Goal: Task Accomplishment & Management: Manage account settings

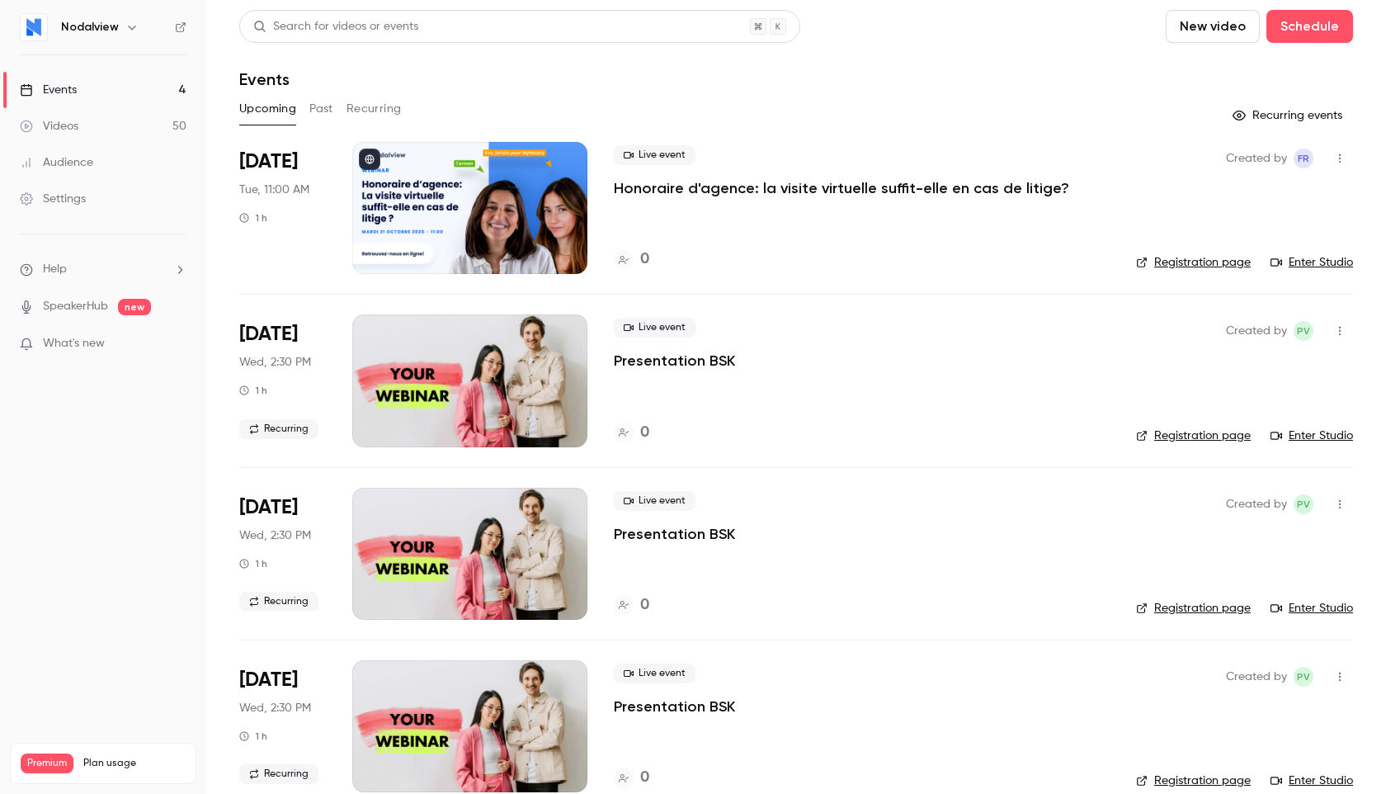
click at [925, 193] on p "Honoraire d'agence: la visite virtuelle suffit-elle en cas de litige?" at bounding box center [842, 188] width 456 height 20
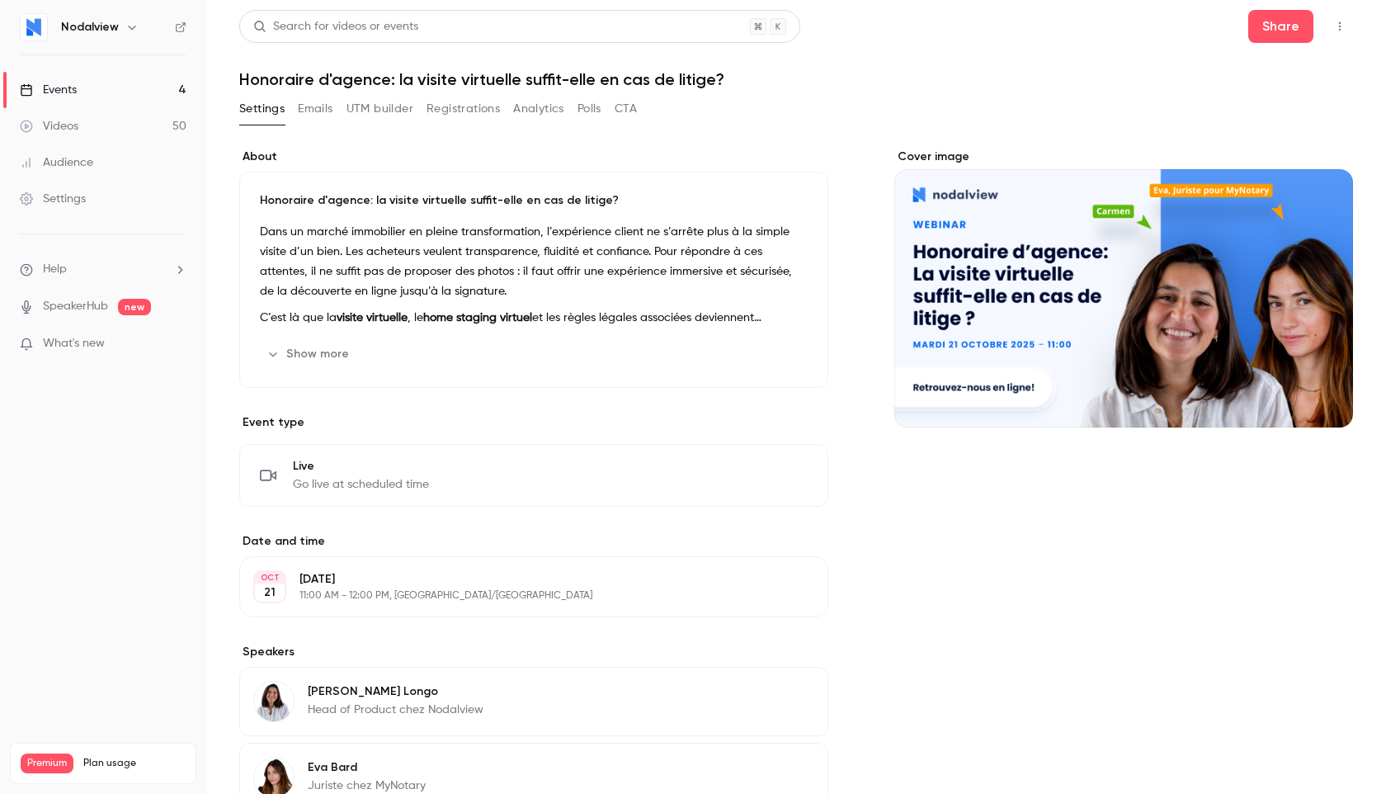
click at [379, 109] on button "UTM builder" at bounding box center [380, 109] width 67 height 26
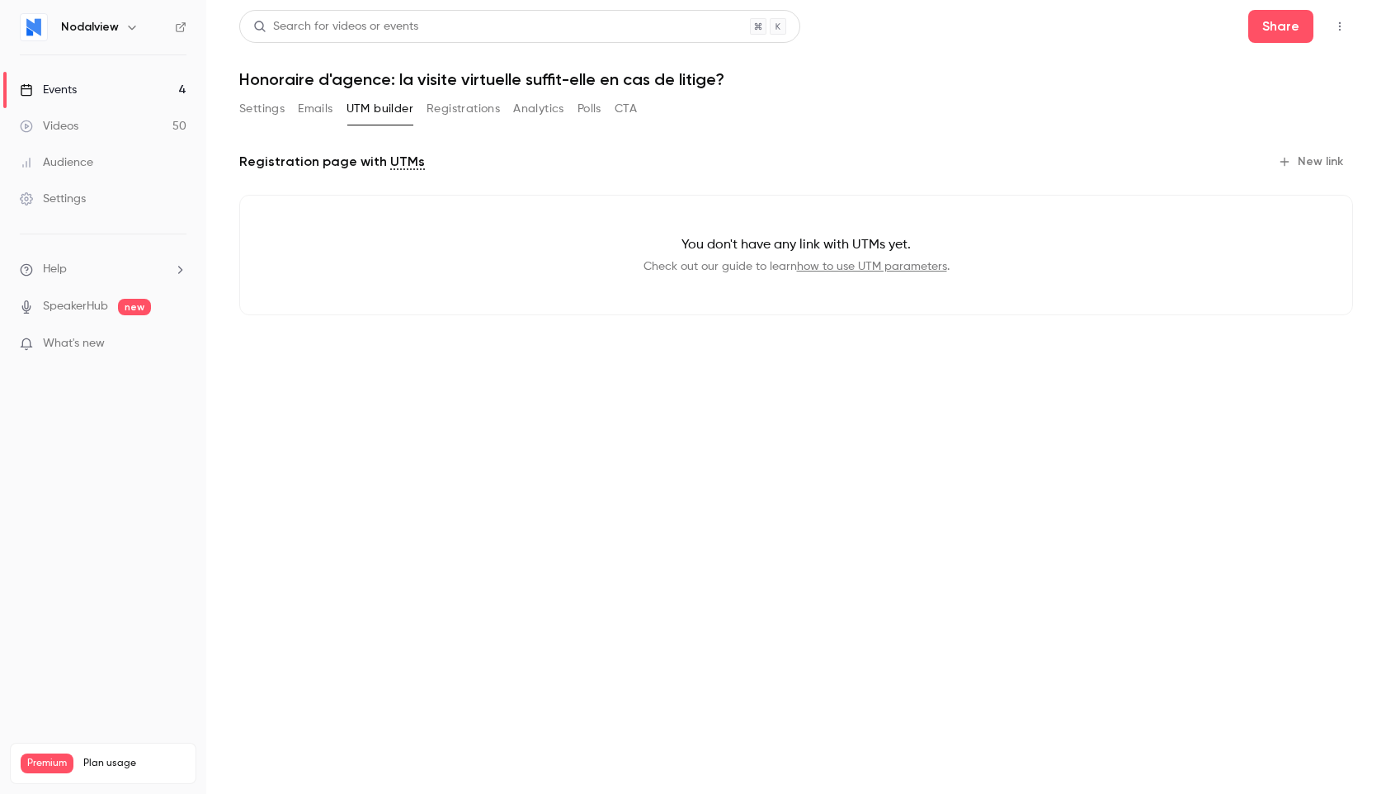
click at [260, 114] on button "Settings" at bounding box center [261, 109] width 45 height 26
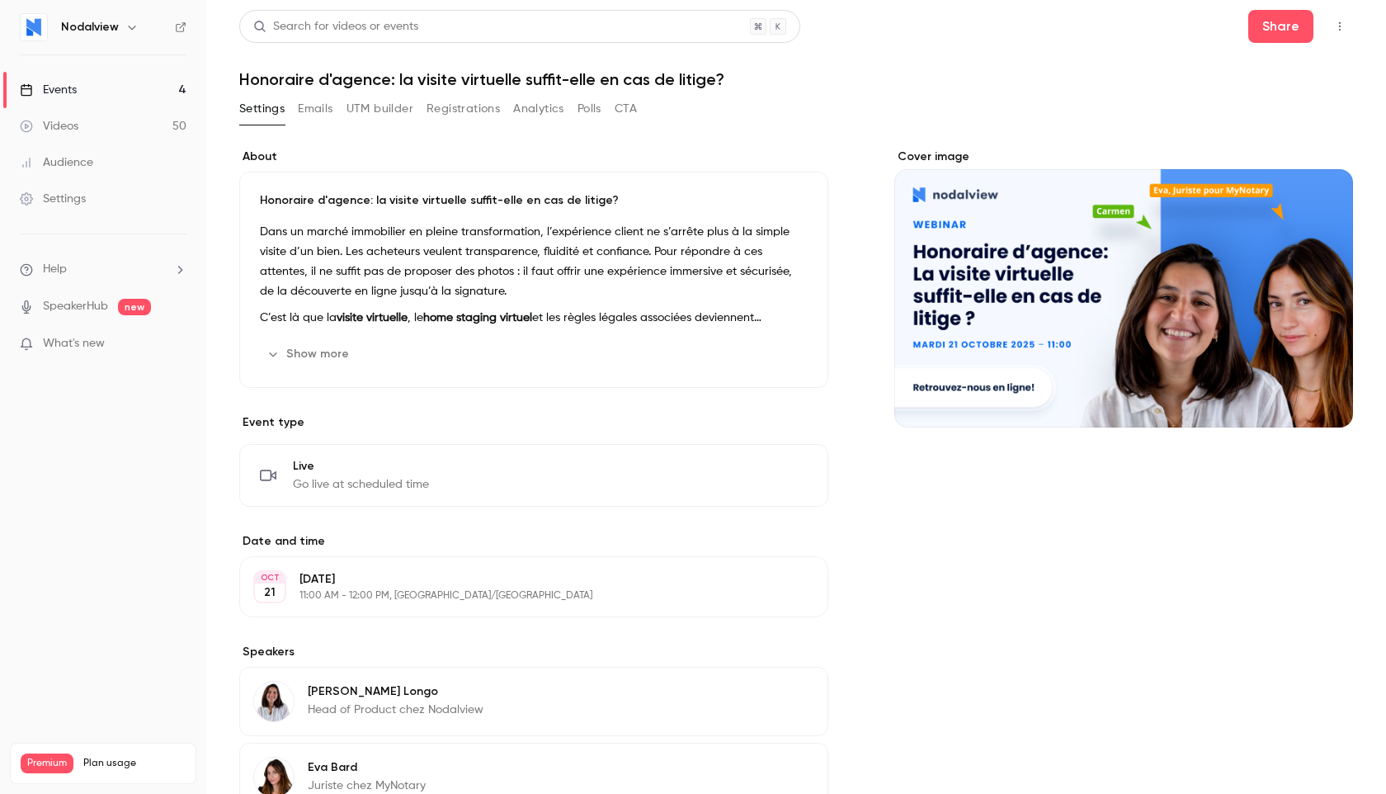
click at [625, 110] on button "CTA" at bounding box center [626, 109] width 22 height 26
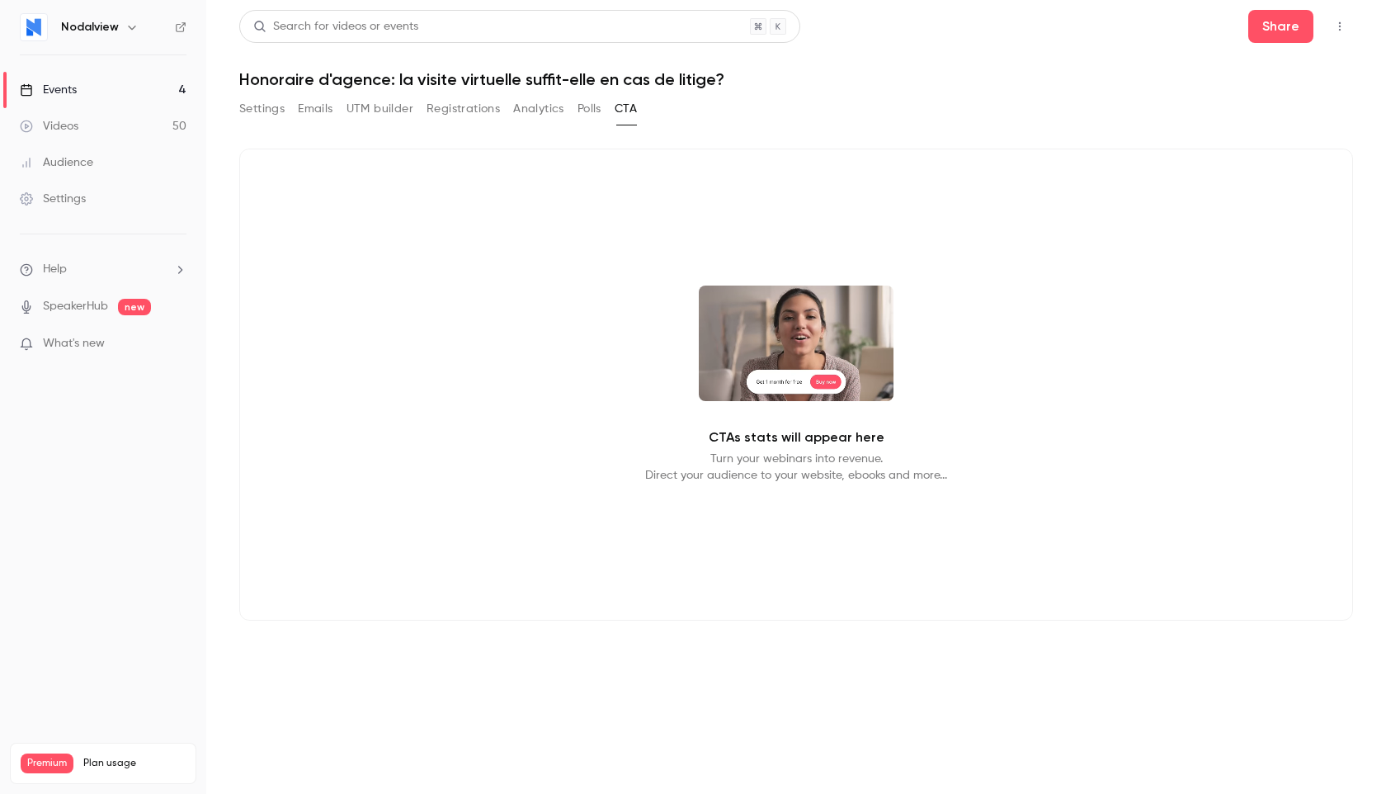
click at [593, 105] on button "Polls" at bounding box center [590, 109] width 24 height 26
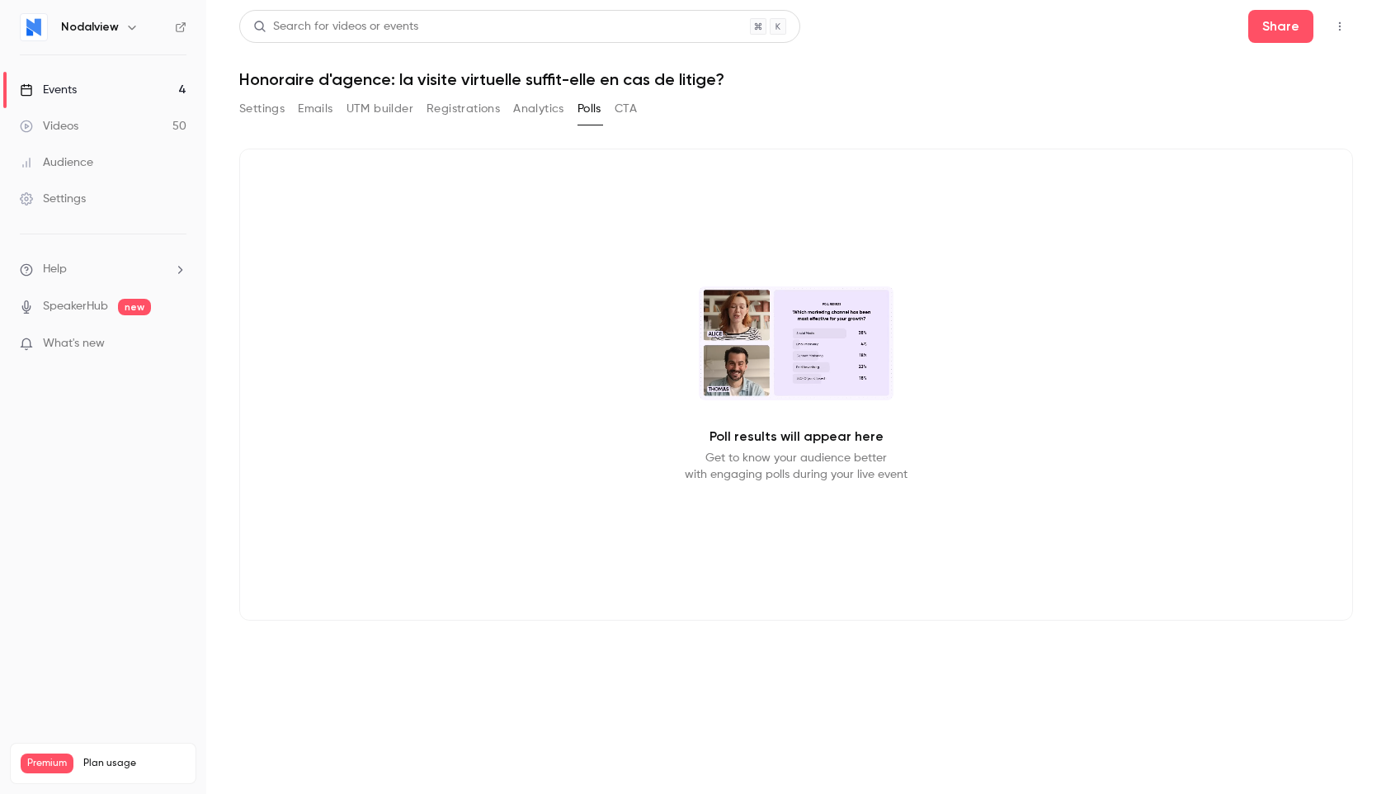
click at [547, 105] on button "Analytics" at bounding box center [538, 109] width 51 height 26
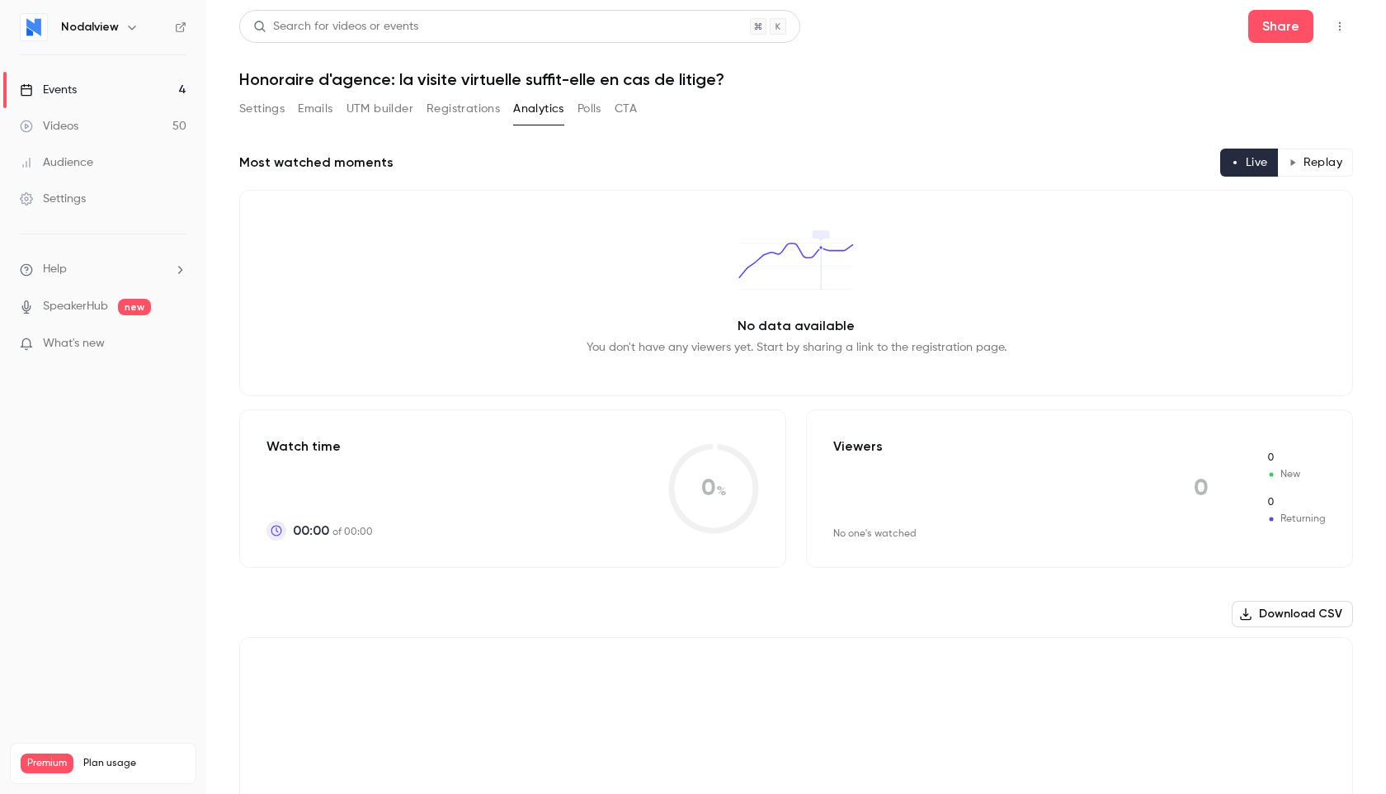
click at [479, 111] on button "Registrations" at bounding box center [463, 109] width 73 height 26
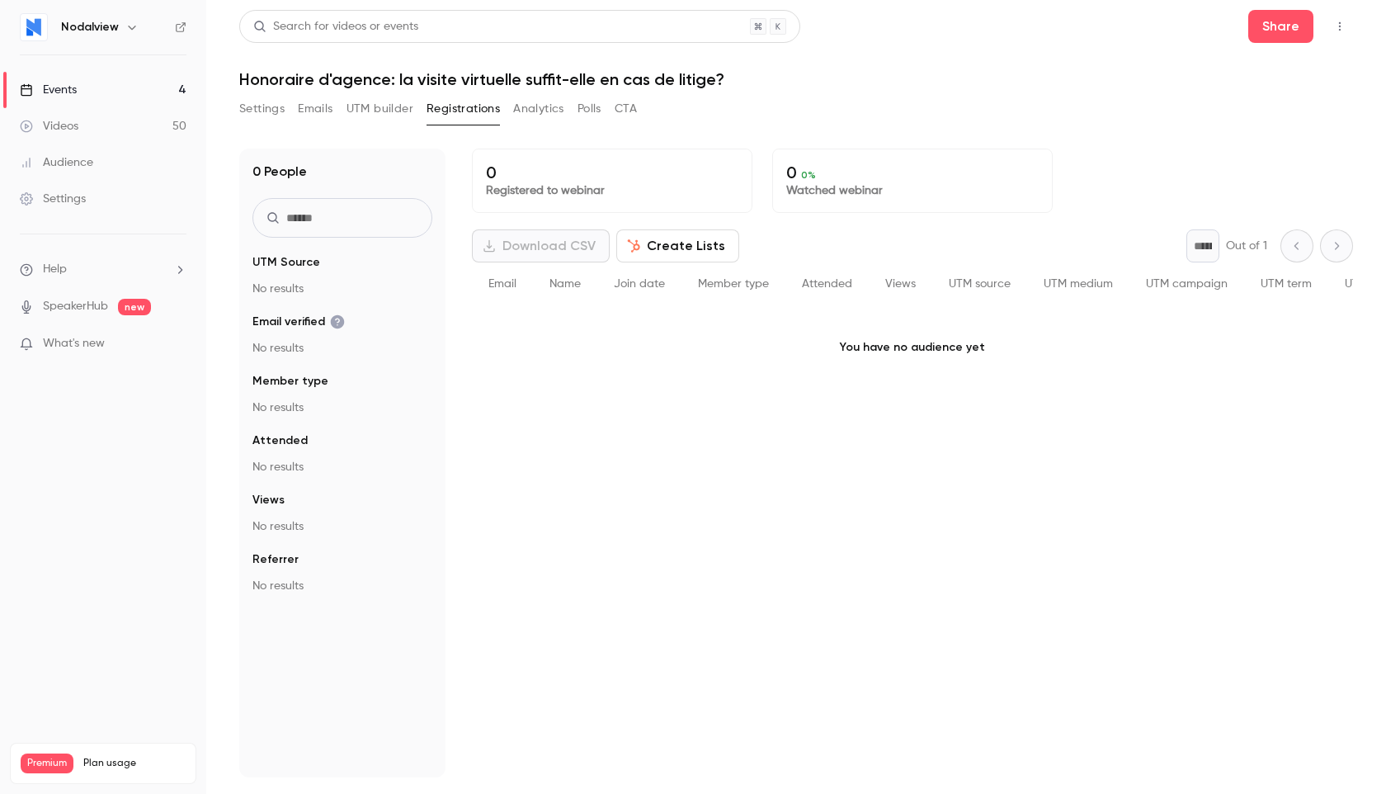
click at [397, 112] on button "UTM builder" at bounding box center [380, 109] width 67 height 26
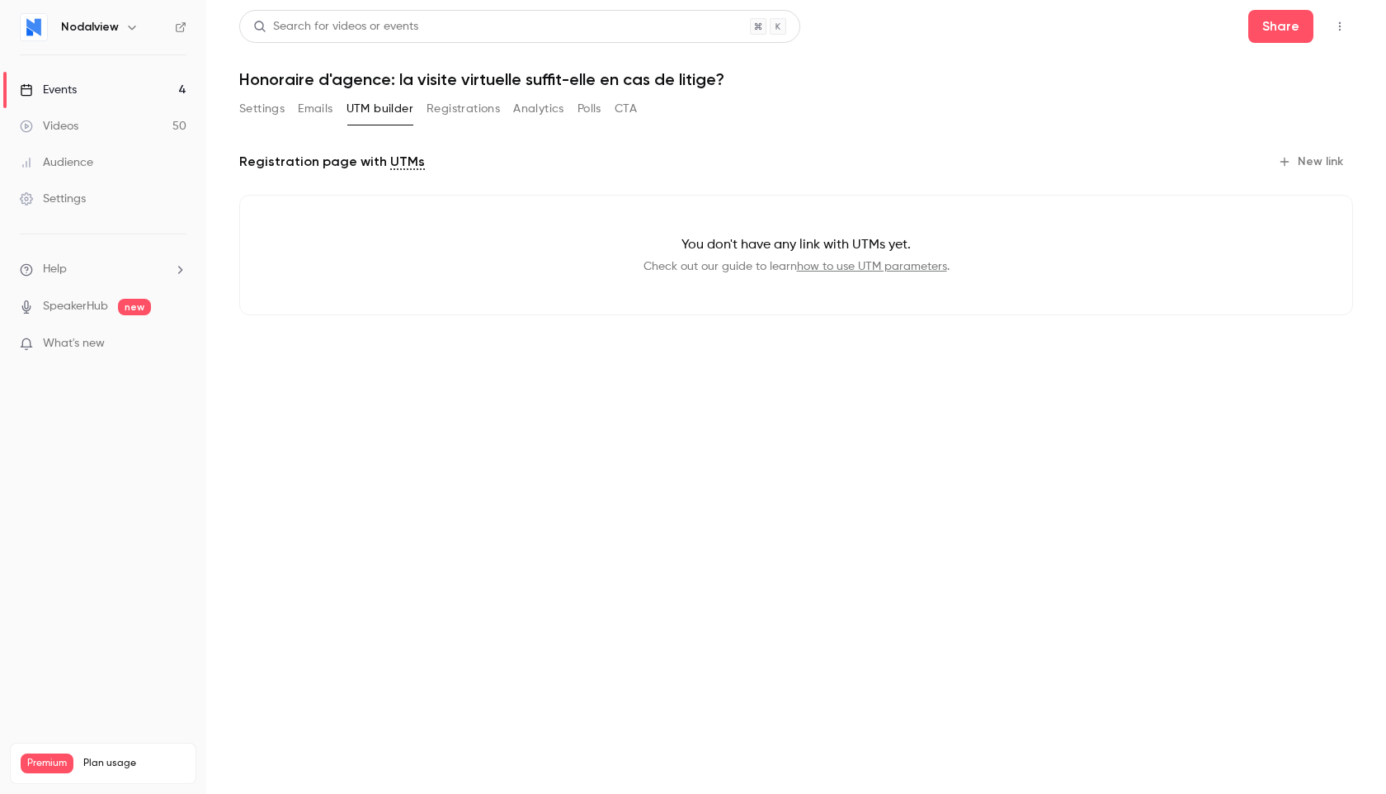
click at [320, 109] on button "Emails" at bounding box center [315, 109] width 35 height 26
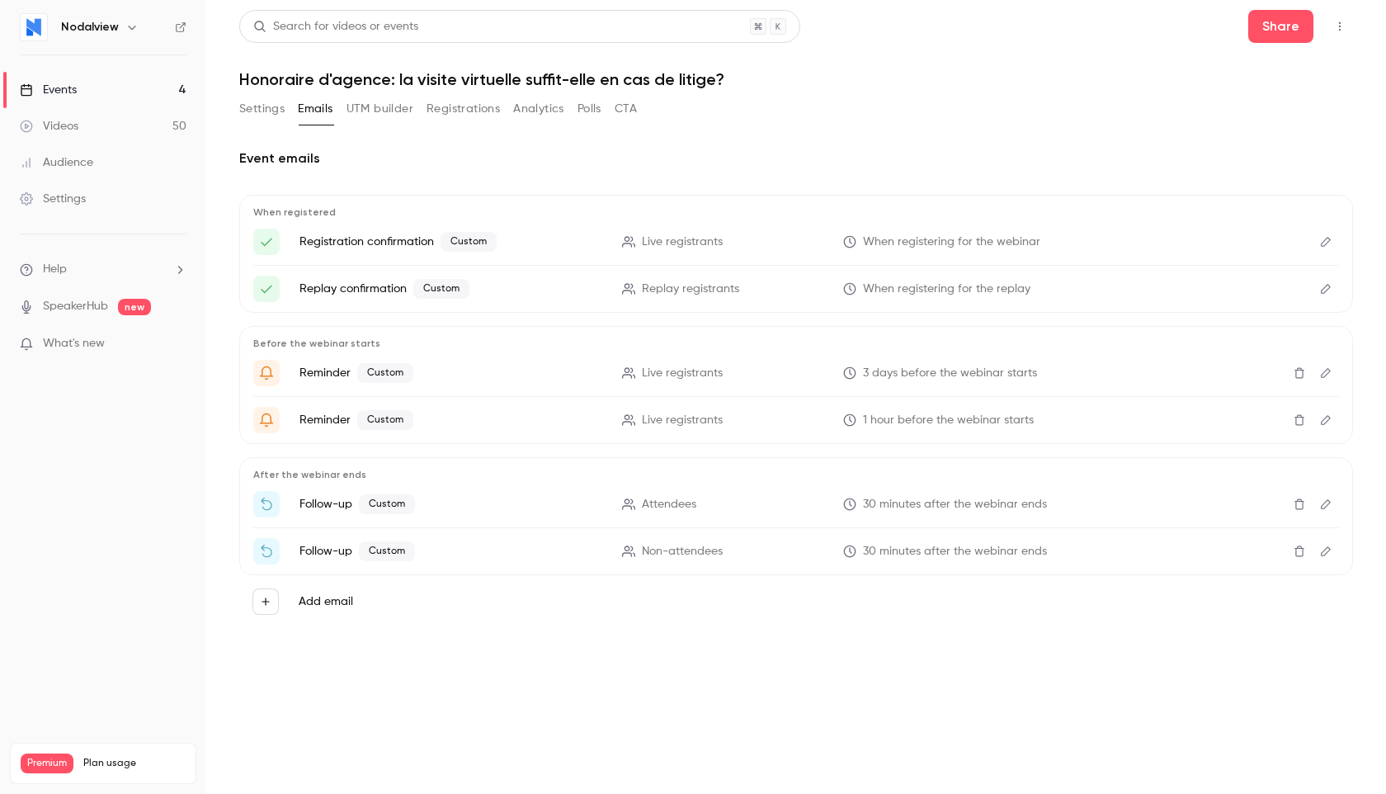
click at [392, 114] on button "UTM builder" at bounding box center [380, 109] width 67 height 26
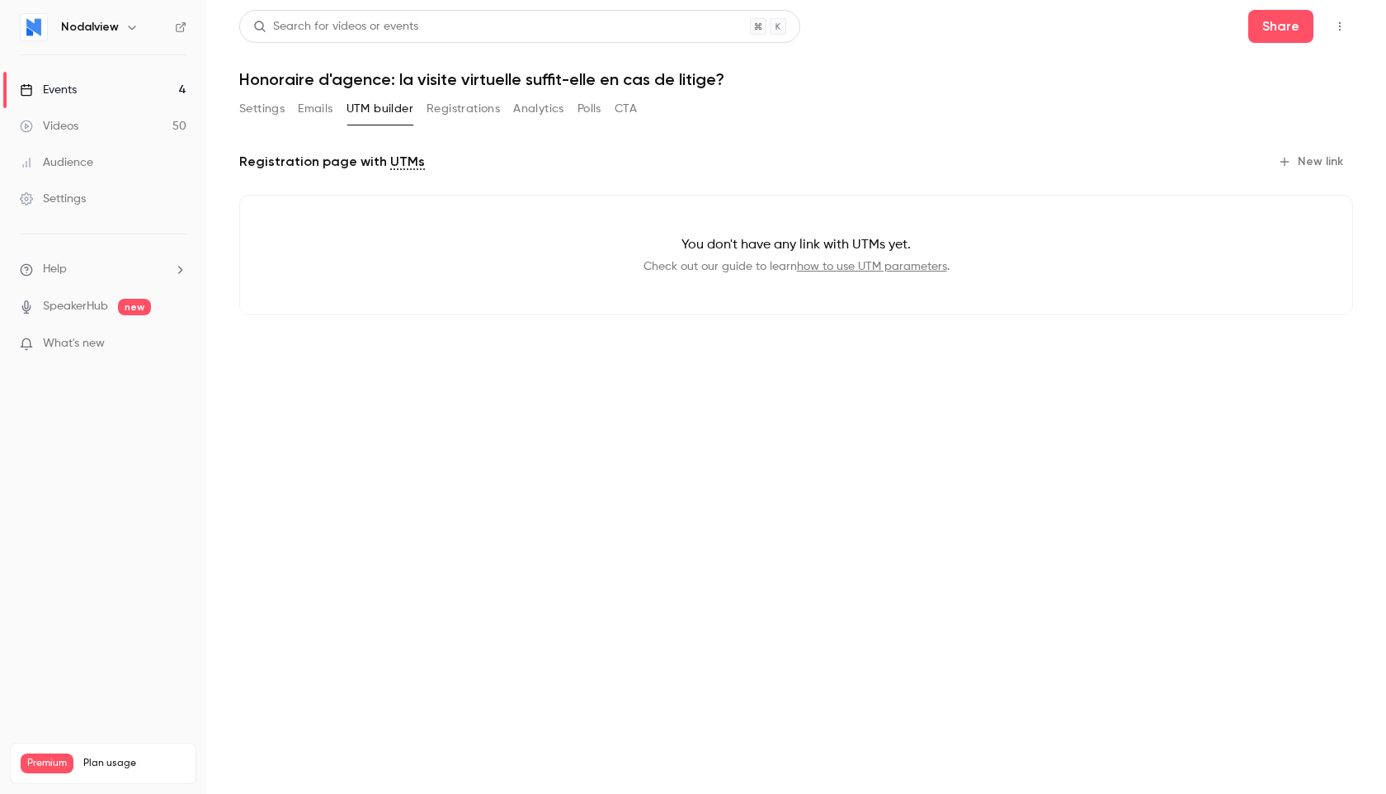
click at [315, 115] on button "Emails" at bounding box center [315, 109] width 35 height 26
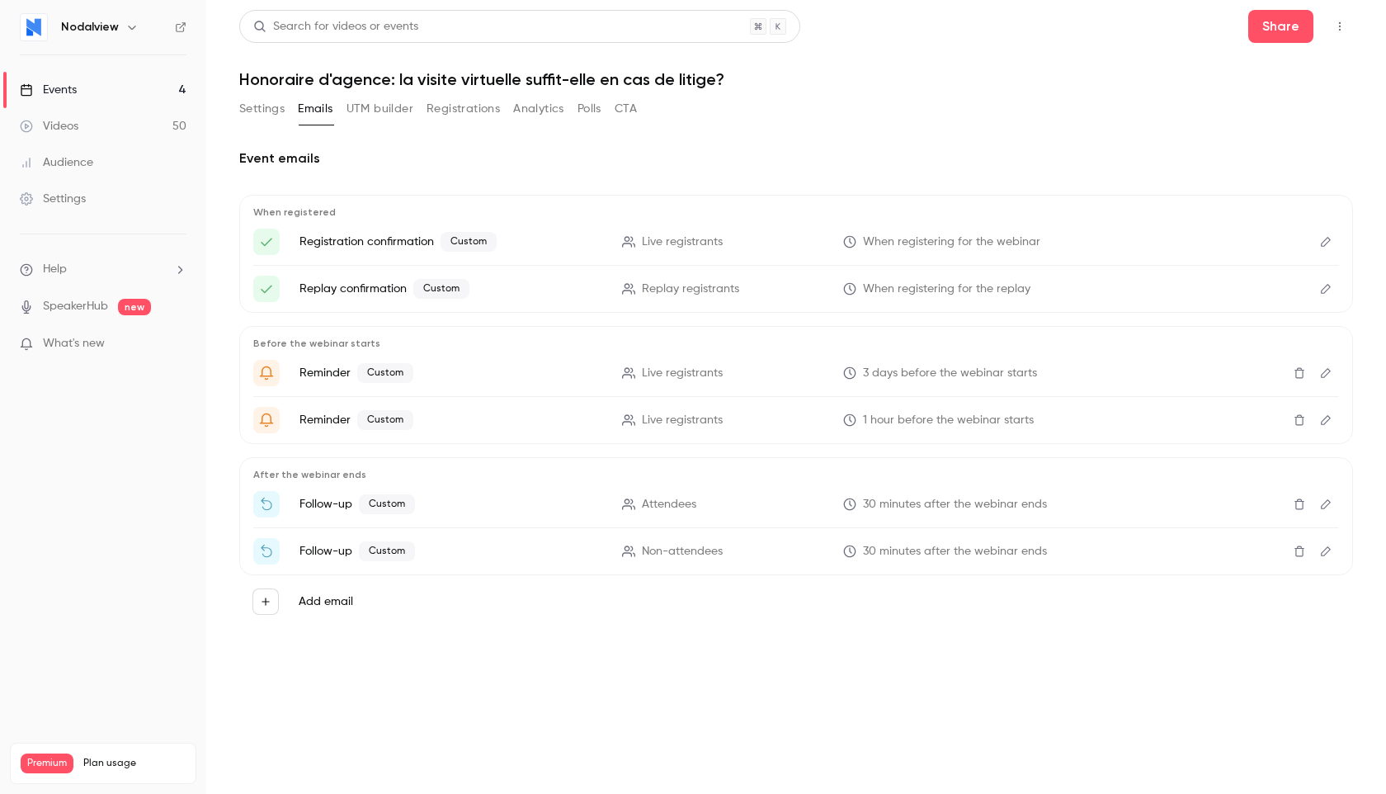
click at [274, 111] on button "Settings" at bounding box center [261, 109] width 45 height 26
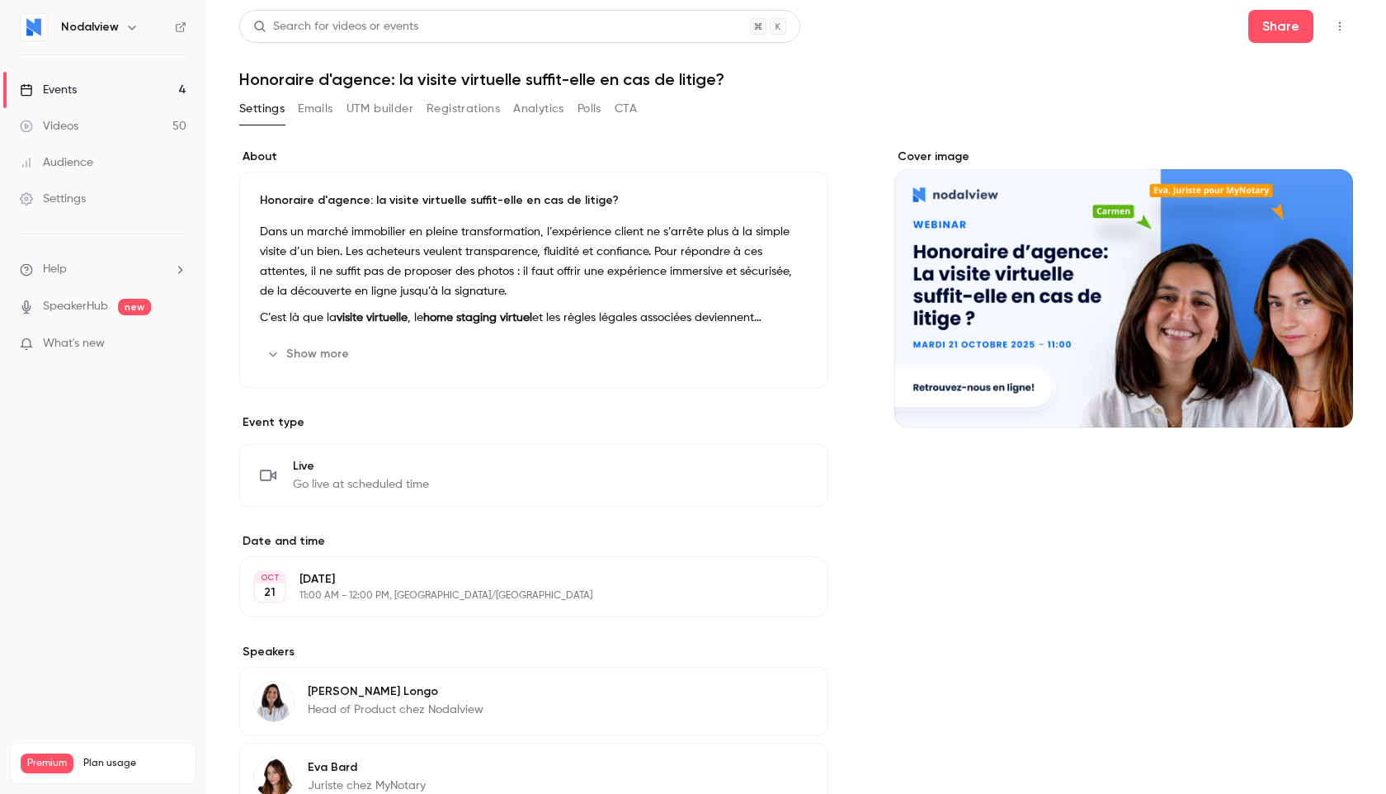
scroll to position [195, 0]
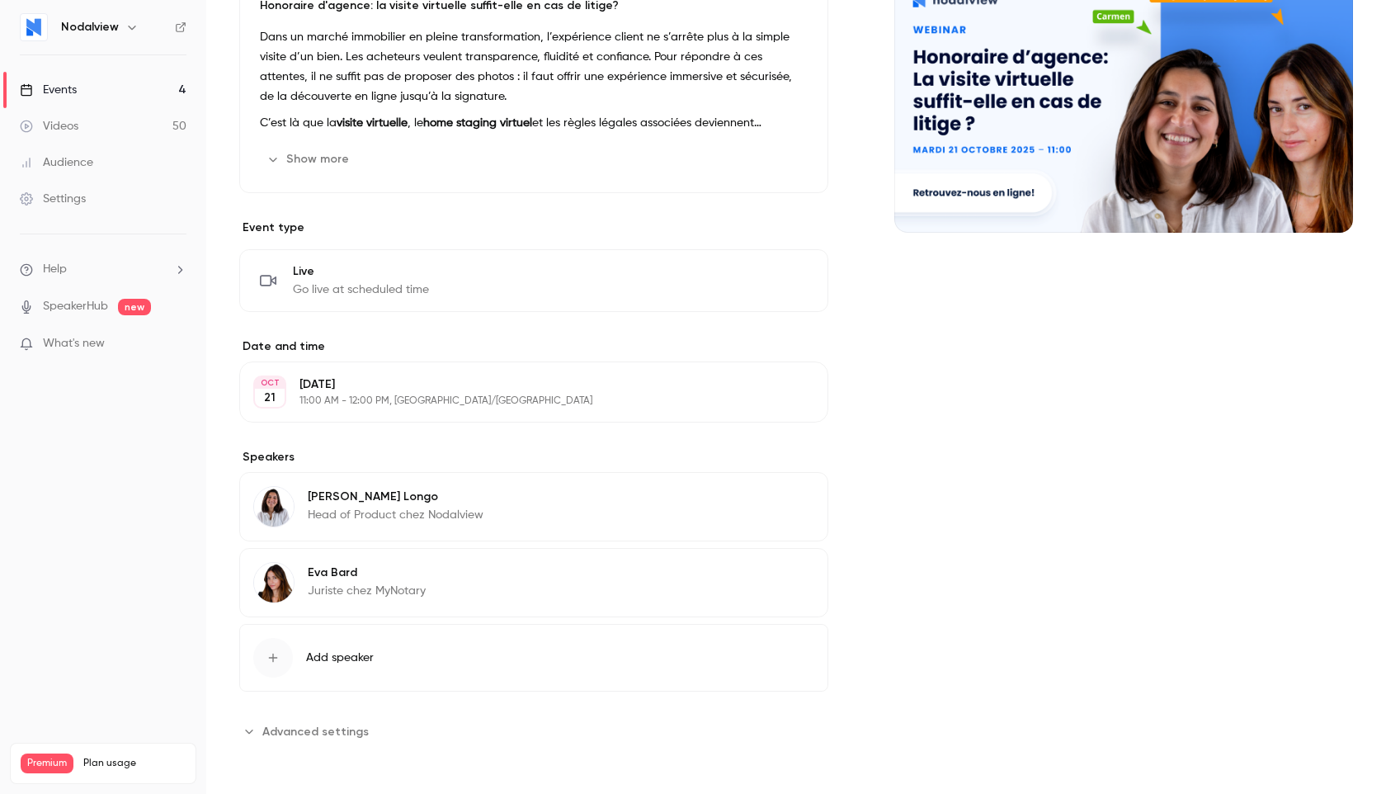
click at [300, 731] on span "Advanced settings" at bounding box center [315, 731] width 106 height 17
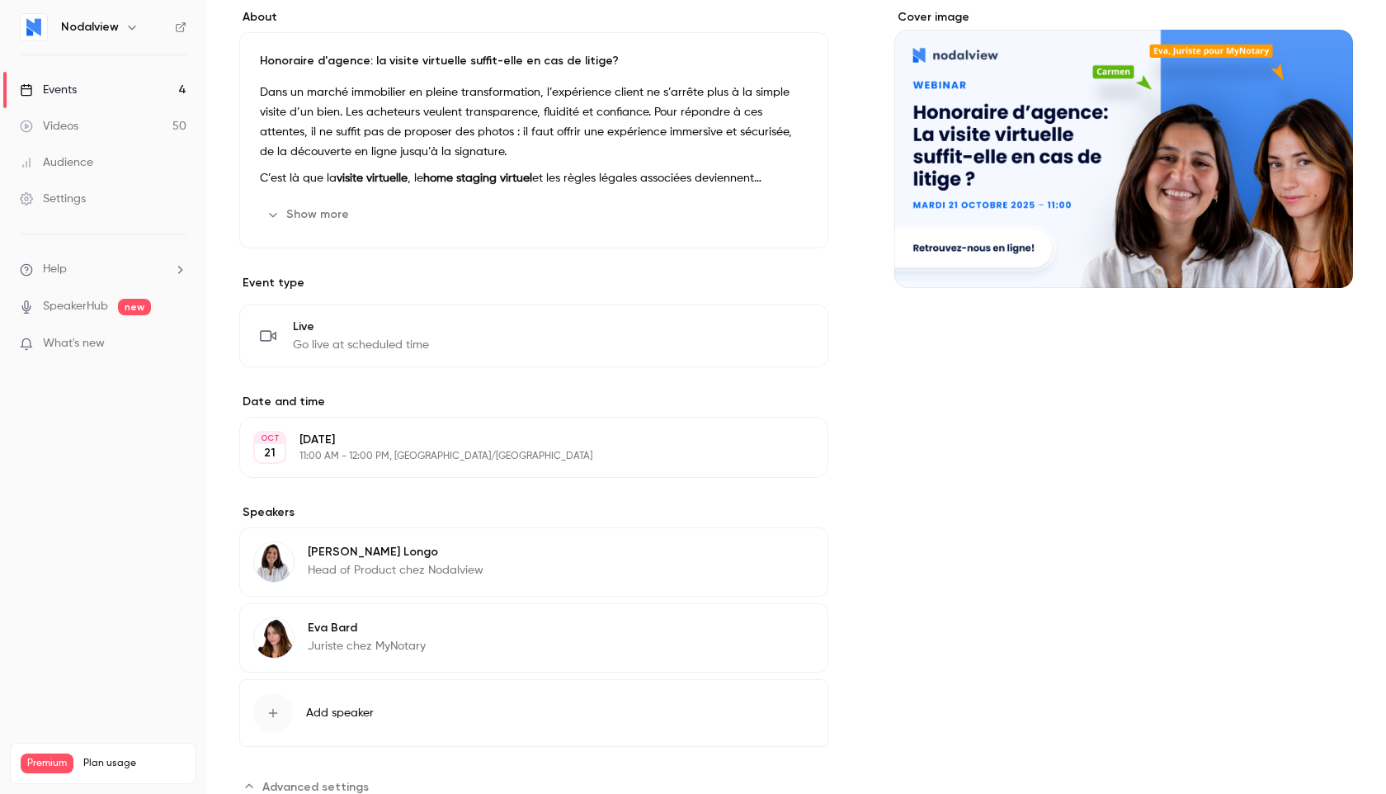
scroll to position [0, 0]
